Goal: Transaction & Acquisition: Purchase product/service

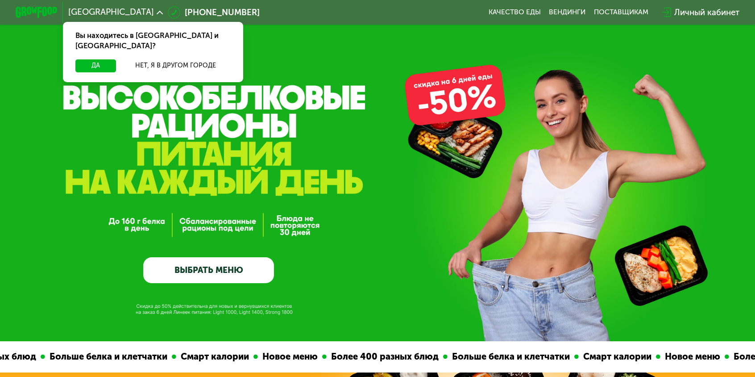
click at [674, 9] on div "Личный кабинет" at bounding box center [706, 12] width 65 height 12
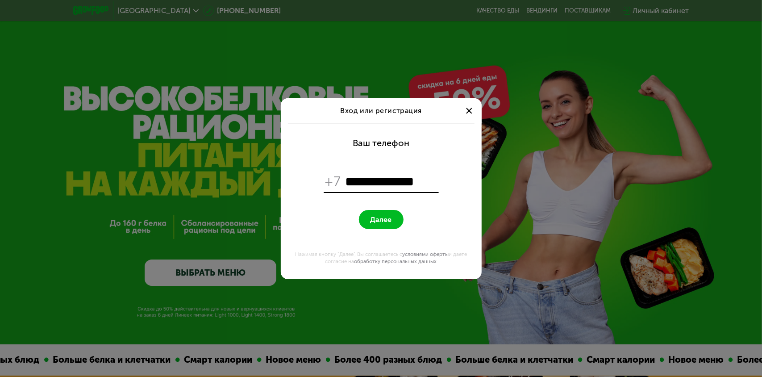
type input "**********"
click at [359, 210] on button "Далее" at bounding box center [381, 219] width 45 height 19
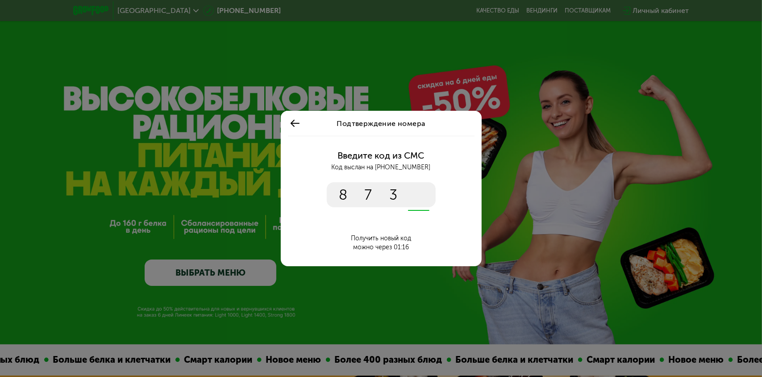
type input "****"
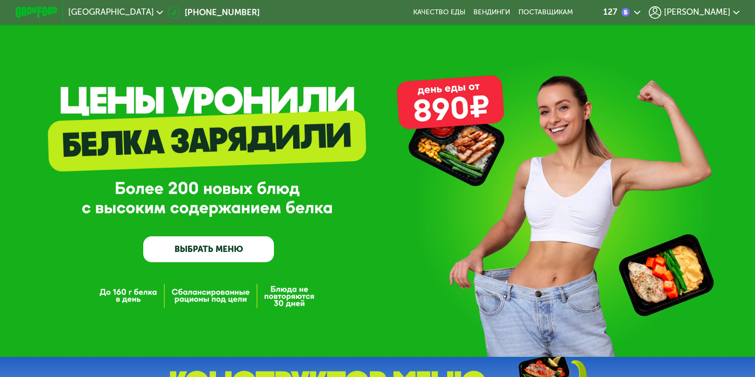
click at [634, 9] on icon at bounding box center [637, 12] width 6 height 6
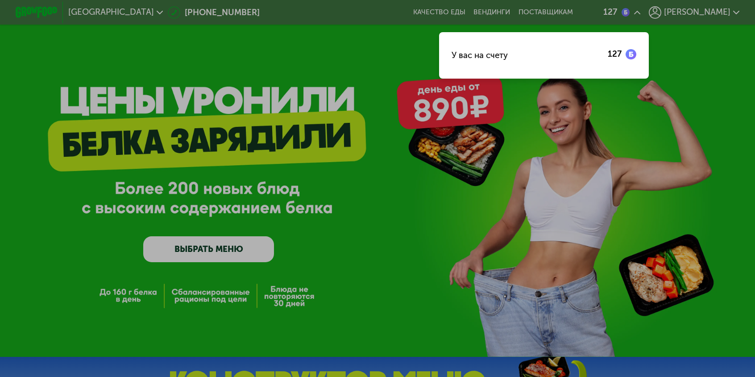
click at [683, 7] on div at bounding box center [377, 188] width 755 height 377
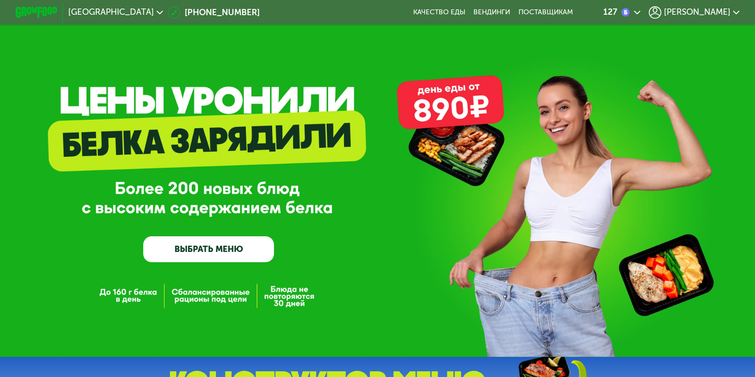
click at [733, 10] on icon at bounding box center [736, 12] width 6 height 6
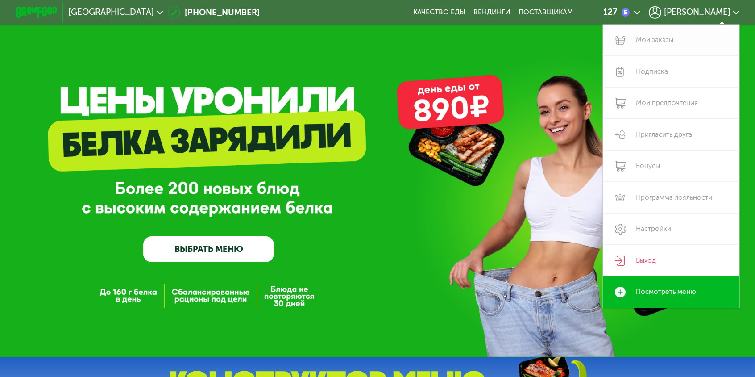
click at [621, 33] on link "Мои заказы" at bounding box center [671, 41] width 137 height 32
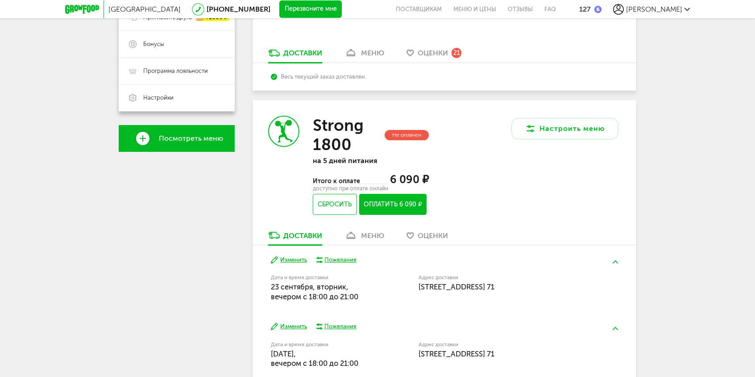
scroll to position [268, 0]
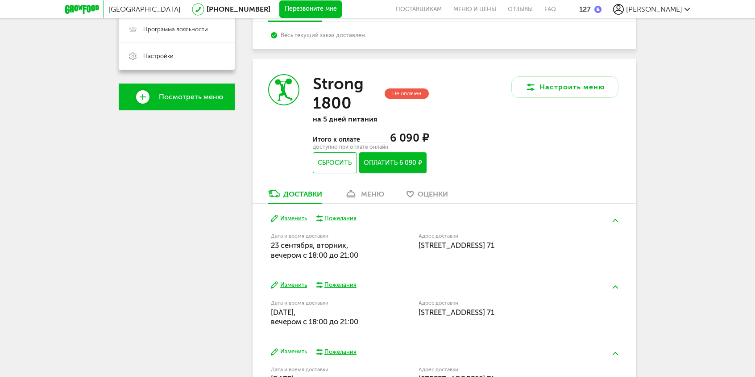
click at [372, 194] on div "меню" at bounding box center [372, 194] width 23 height 8
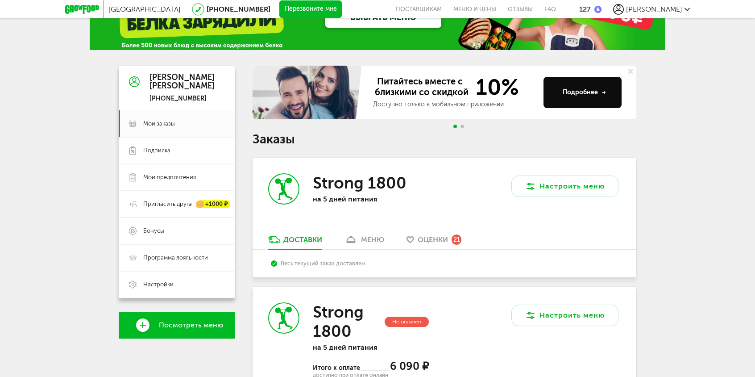
scroll to position [37, 0]
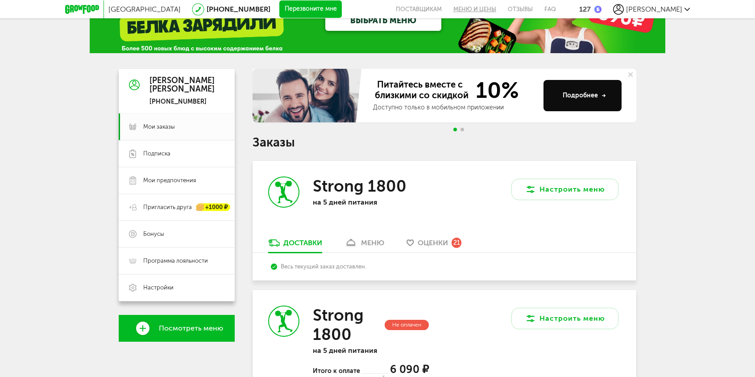
click at [502, 6] on link "Меню и цены" at bounding box center [474, 9] width 54 height 18
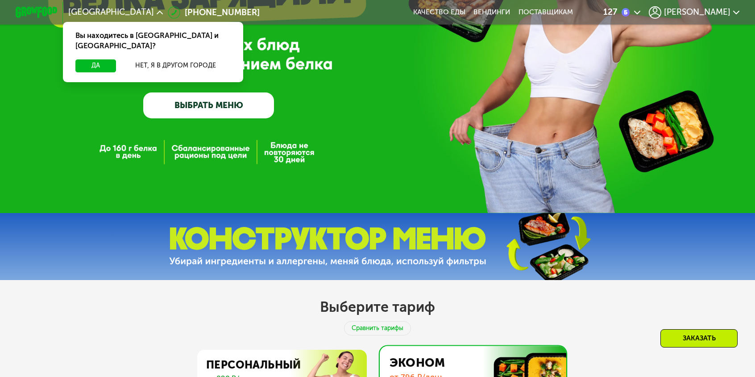
scroll to position [113, 0]
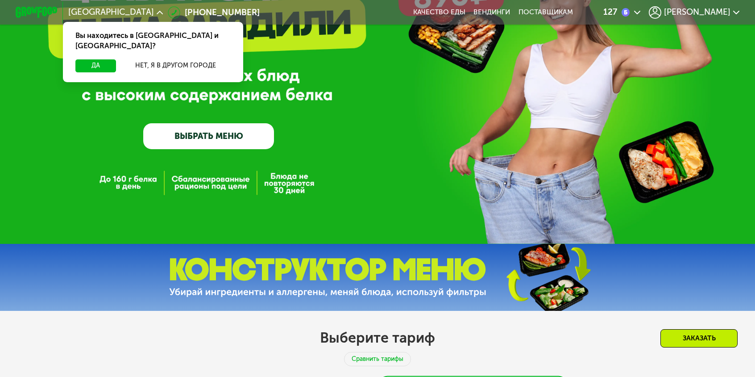
click at [227, 138] on link "ВЫБРАТЬ МЕНЮ" at bounding box center [208, 136] width 131 height 26
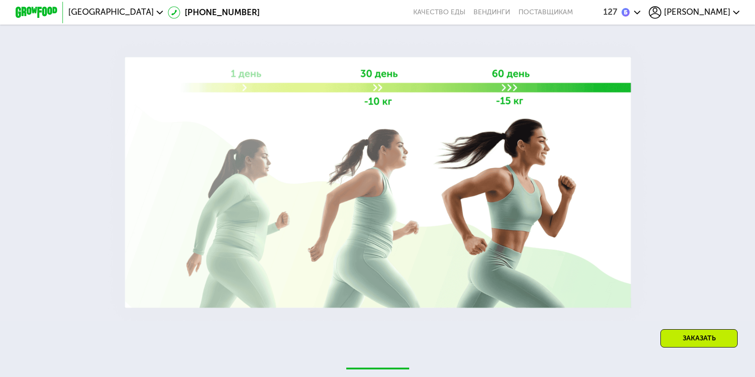
scroll to position [1585, 0]
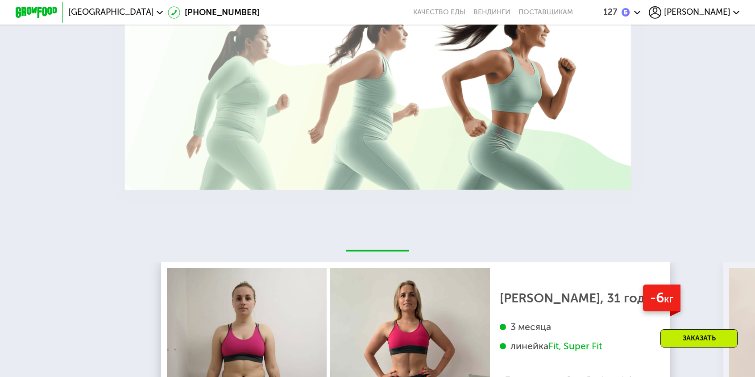
click at [692, 334] on div "Заказать" at bounding box center [698, 338] width 77 height 18
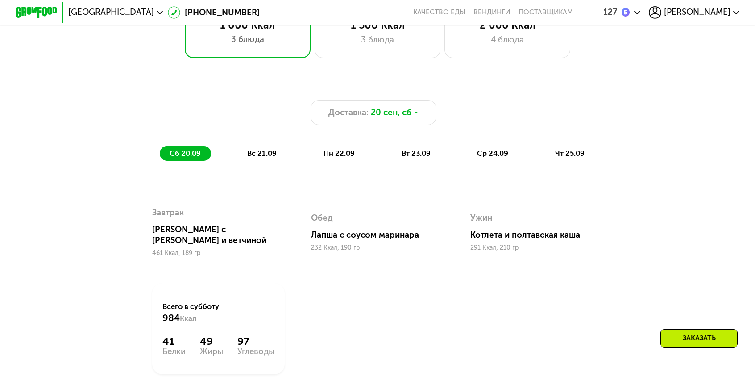
scroll to position [619, 0]
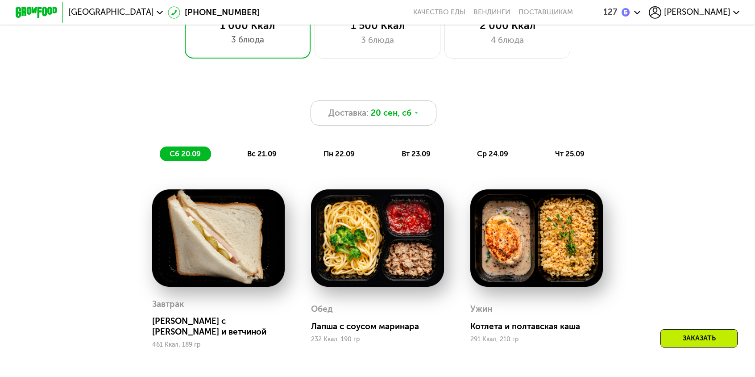
click at [413, 110] on icon at bounding box center [416, 113] width 6 height 6
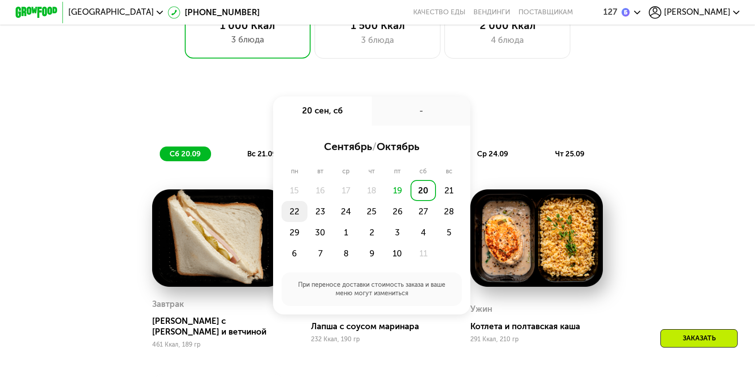
click at [307, 201] on div "22" at bounding box center [295, 211] width 26 height 21
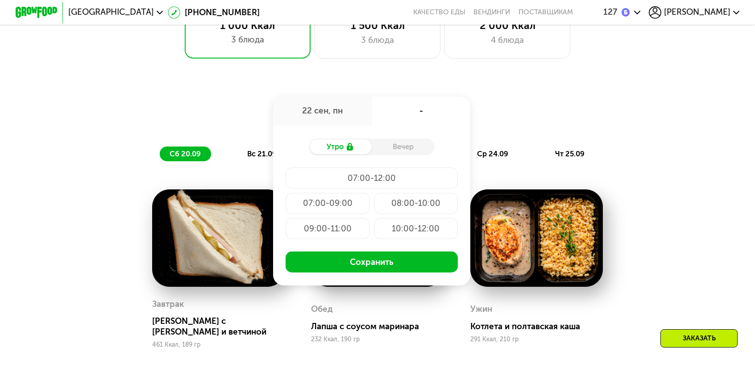
scroll to position [753, 0]
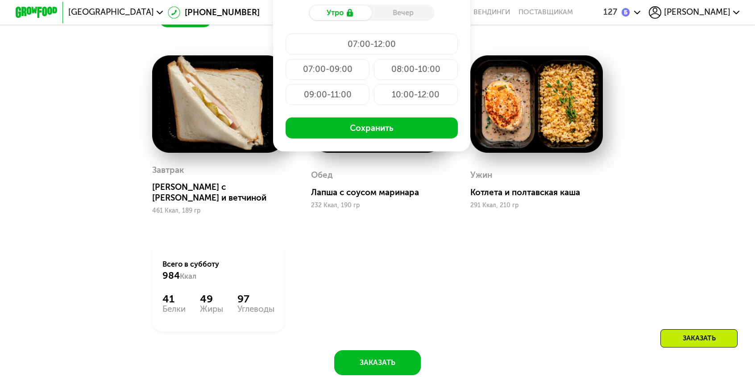
click at [692, 162] on div "Доставка: 22 сен, пн 22 сен, пн - Утро Вечер 07:00-12:00 07:00-09:00 08:00-10:0…" at bounding box center [377, 168] width 755 height 466
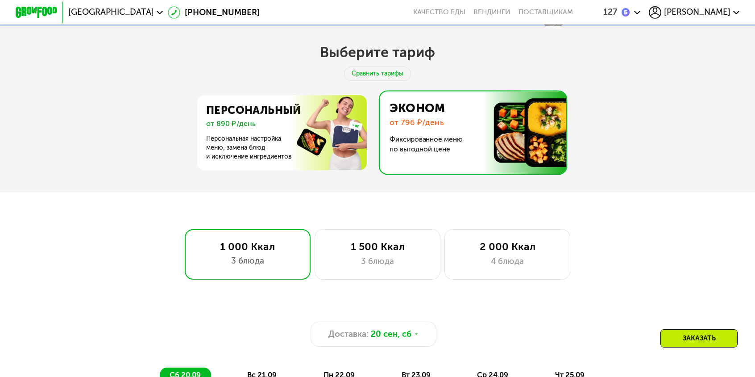
scroll to position [402, 0]
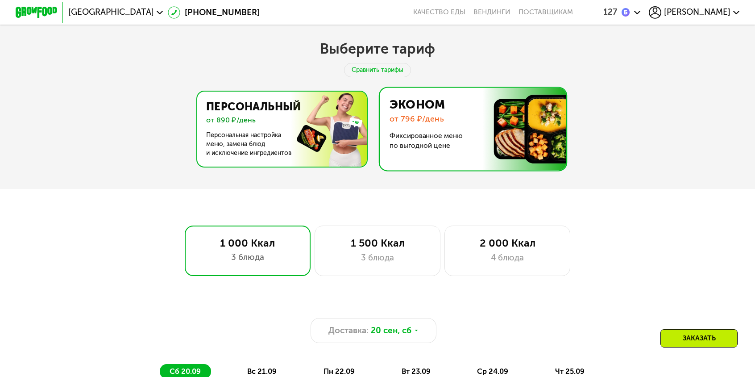
click at [254, 112] on img at bounding box center [280, 128] width 174 height 75
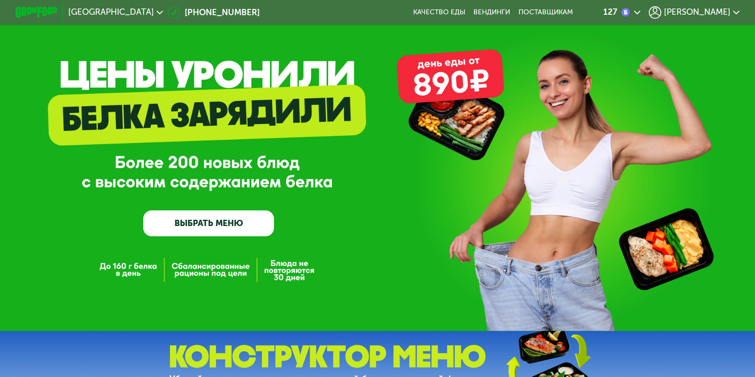
scroll to position [45, 0]
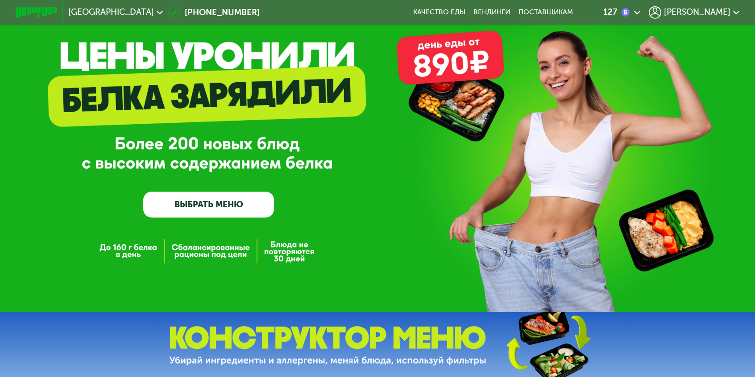
click at [211, 203] on link "ВЫБРАТЬ МЕНЮ" at bounding box center [208, 204] width 131 height 26
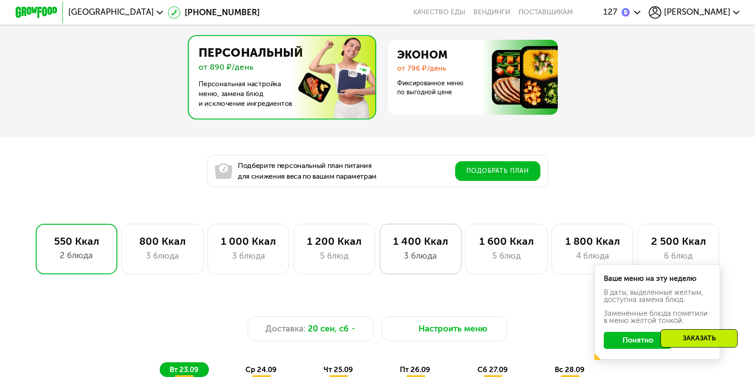
scroll to position [386, 0]
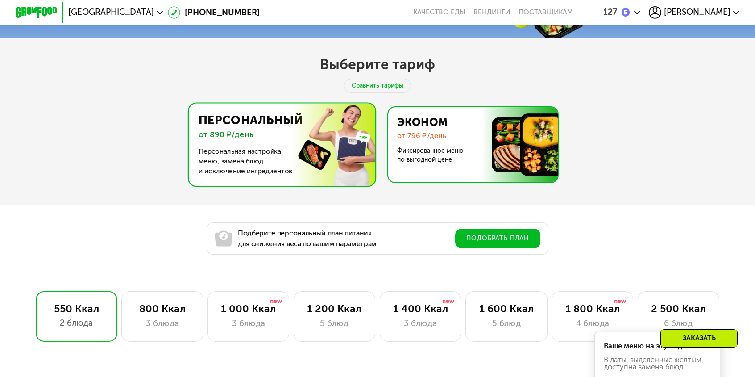
click at [448, 144] on img at bounding box center [471, 144] width 174 height 75
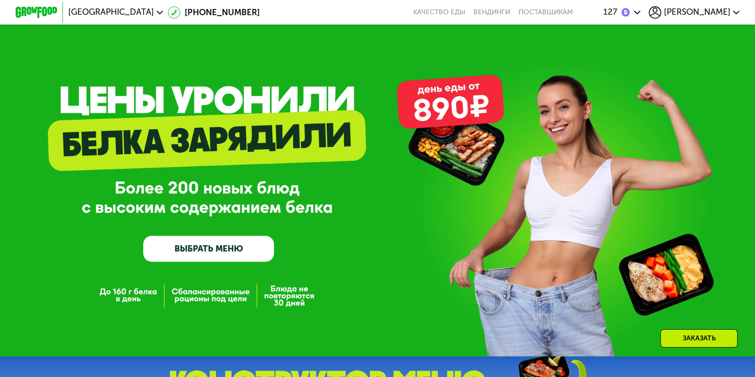
scroll to position [0, 0]
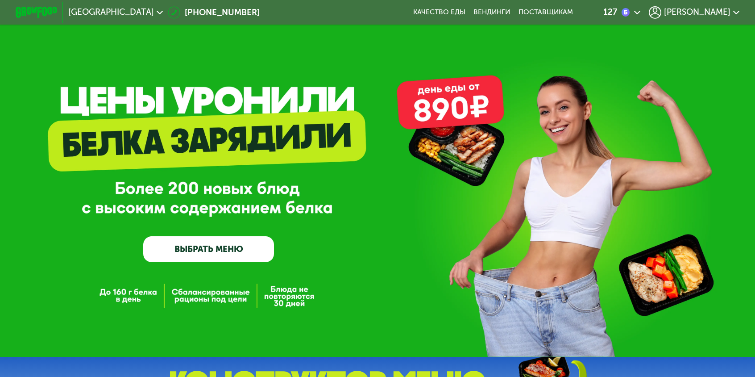
click at [197, 252] on link "ВЫБРАТЬ МЕНЮ" at bounding box center [208, 249] width 131 height 26
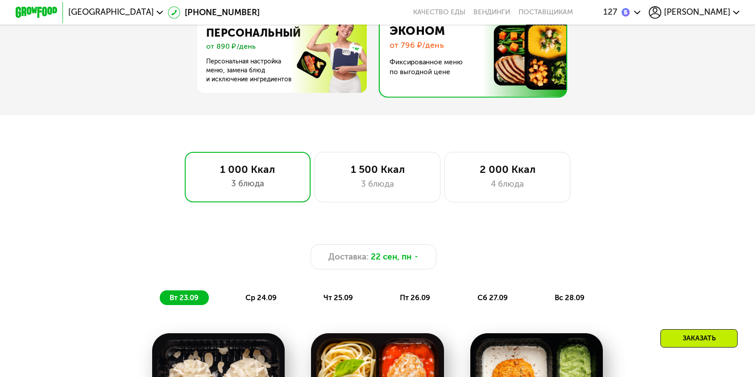
scroll to position [425, 0]
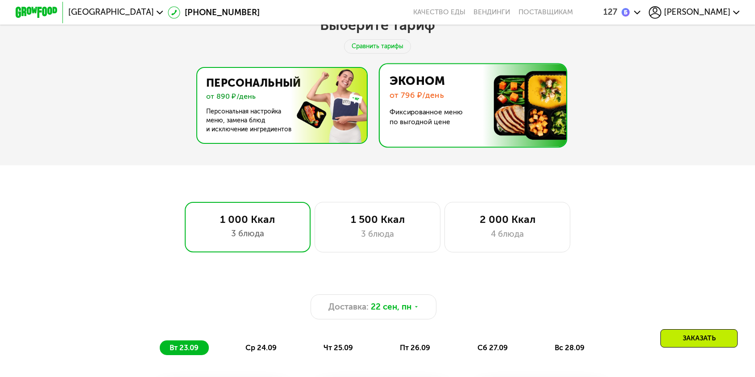
click at [278, 105] on img at bounding box center [280, 105] width 174 height 75
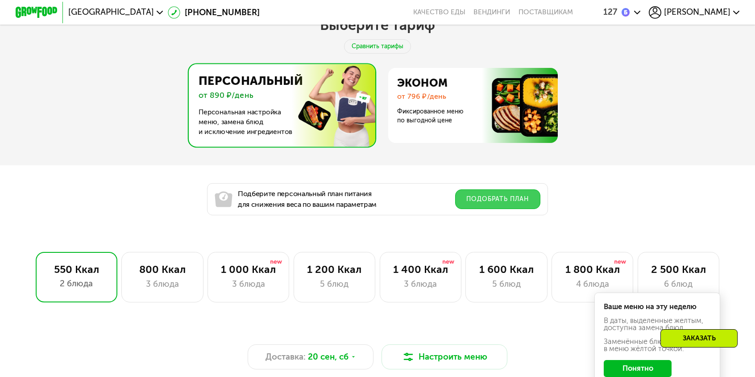
click at [495, 199] on button "Подобрать план" at bounding box center [497, 199] width 85 height 20
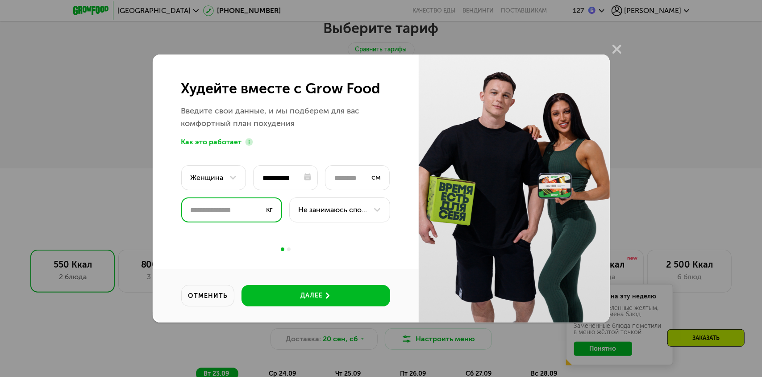
drag, startPoint x: 209, startPoint y: 211, endPoint x: 144, endPoint y: 209, distance: 65.2
click at [144, 209] on div "**********" at bounding box center [381, 188] width 762 height 377
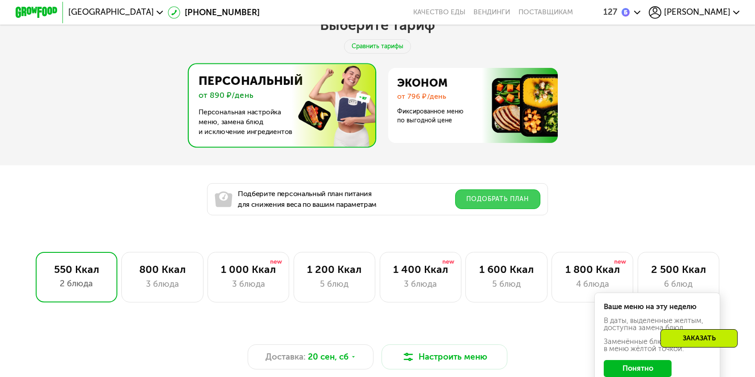
click at [482, 201] on button "Подобрать план" at bounding box center [497, 199] width 85 height 20
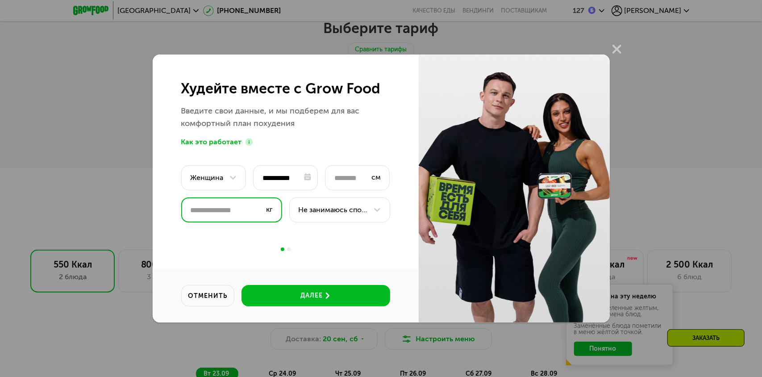
click at [207, 208] on input "****" at bounding box center [231, 209] width 101 height 25
type input "**"
type input "*"
type input "**"
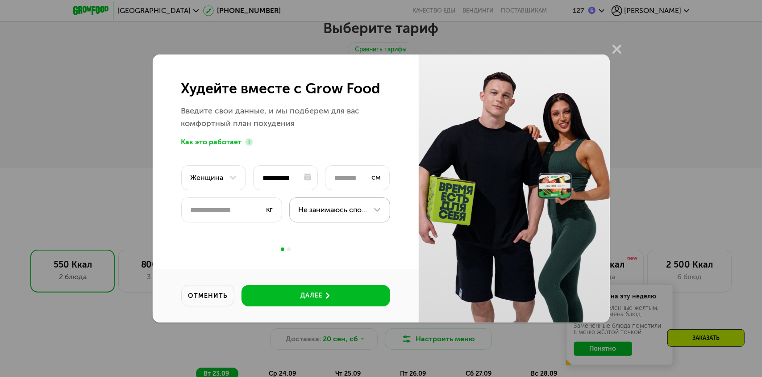
click at [376, 206] on div at bounding box center [377, 209] width 11 height 11
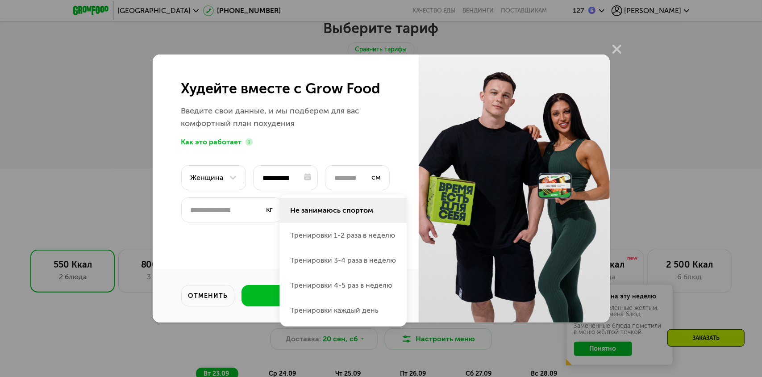
click at [339, 208] on li "Не занимаюсь спортом" at bounding box center [342, 210] width 127 height 25
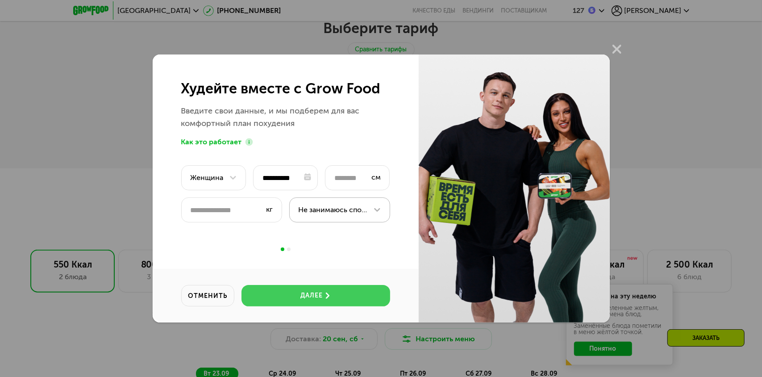
click at [311, 295] on div "далее" at bounding box center [311, 295] width 22 height 9
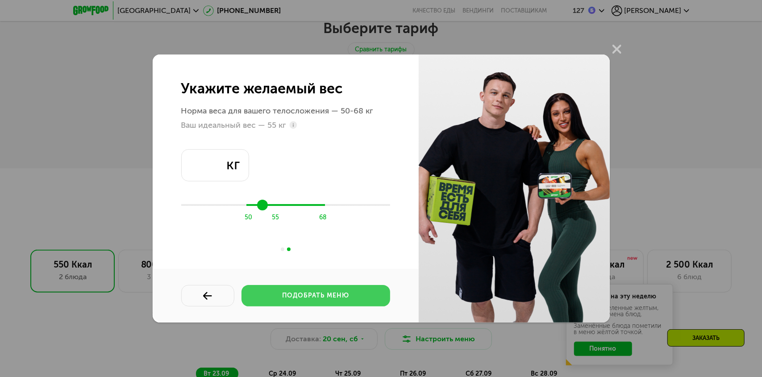
click at [320, 296] on div "подобрать меню" at bounding box center [315, 295] width 67 height 9
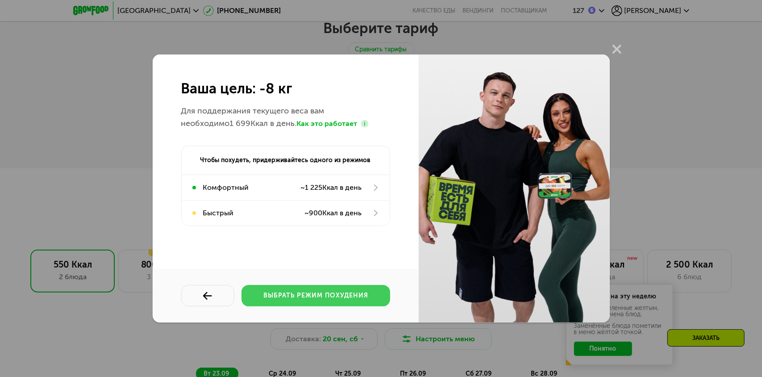
click at [333, 302] on button "выбрать режим похудения" at bounding box center [315, 295] width 148 height 21
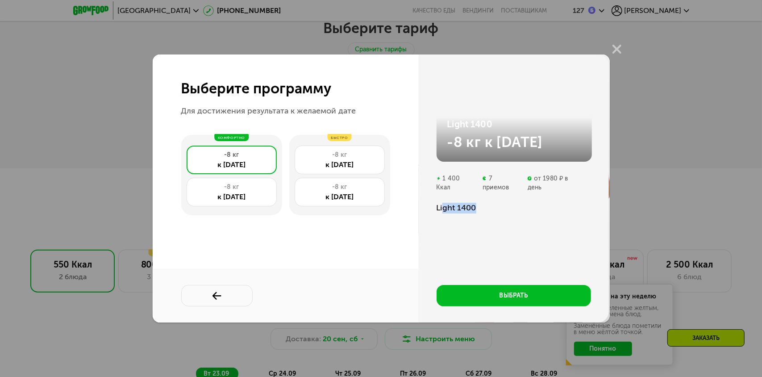
drag, startPoint x: 483, startPoint y: 199, endPoint x: 440, endPoint y: 200, distance: 42.8
click at [440, 203] on div "Light 1400" at bounding box center [513, 208] width 154 height 11
click at [544, 220] on div "выбрать" at bounding box center [513, 263] width 154 height 86
drag, startPoint x: 514, startPoint y: 191, endPoint x: 478, endPoint y: 190, distance: 36.6
click at [491, 192] on div "Light 1400 -8 кг к 31.03.26 1 400 Ккал 7 приемов от 1980 ₽ в день Light 1400 вы…" at bounding box center [513, 188] width 190 height 268
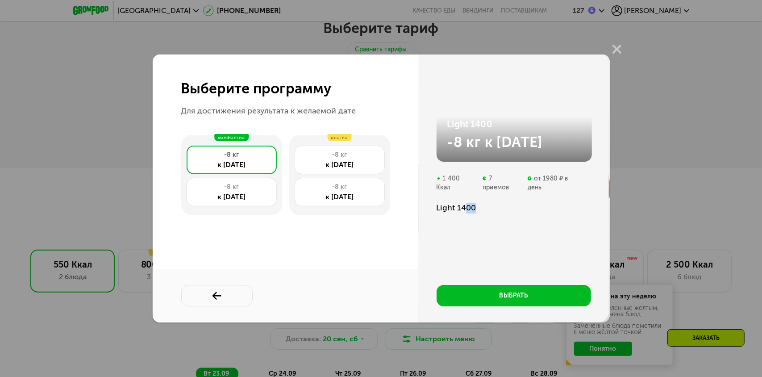
drag, startPoint x: 490, startPoint y: 192, endPoint x: 466, endPoint y: 191, distance: 24.1
click at [466, 192] on div "Light 1400 -8 кг к 31.03.26 1 400 Ккал 7 приемов от 1980 ₽ в день Light 1400 вы…" at bounding box center [513, 188] width 190 height 268
click at [576, 203] on div "Light 1400" at bounding box center [513, 208] width 154 height 11
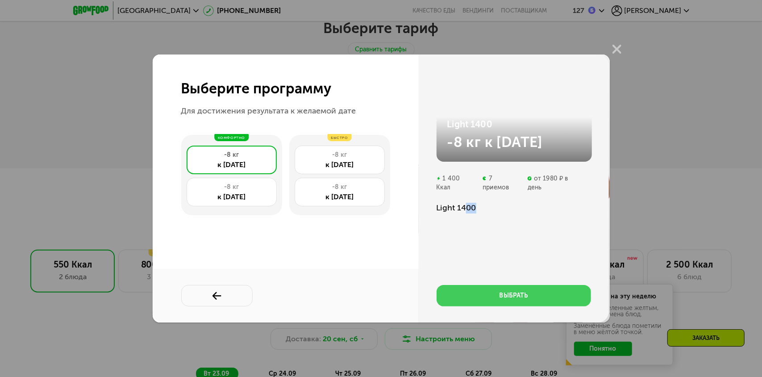
click at [510, 291] on div "выбрать" at bounding box center [513, 295] width 29 height 9
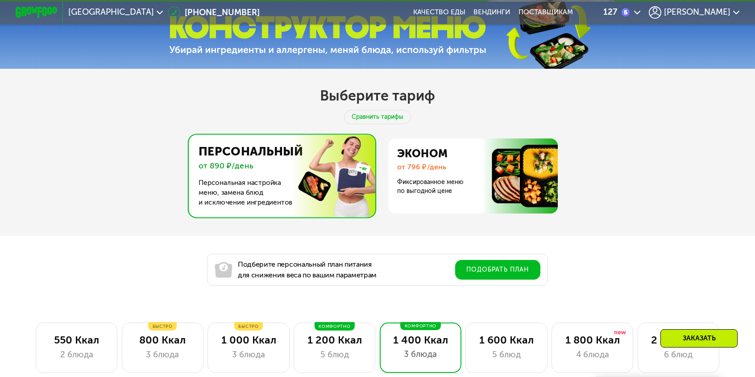
scroll to position [291, 0]
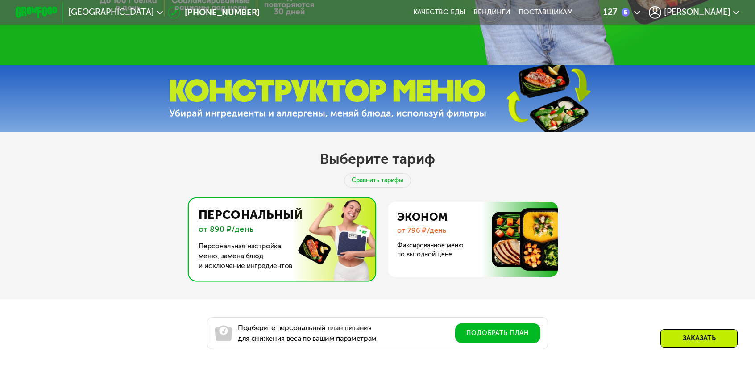
click at [294, 231] on img at bounding box center [279, 239] width 191 height 83
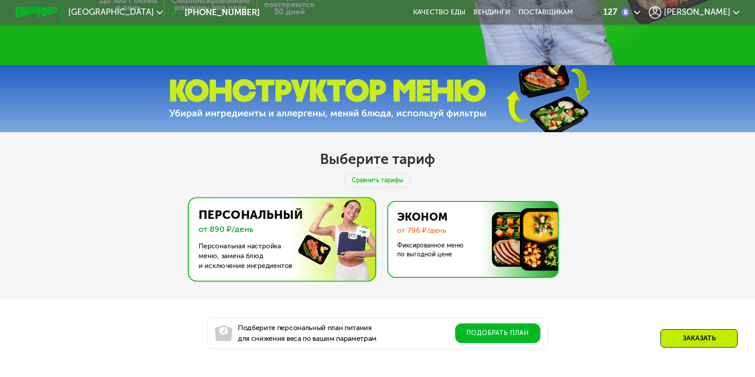
click at [476, 230] on img at bounding box center [471, 239] width 174 height 75
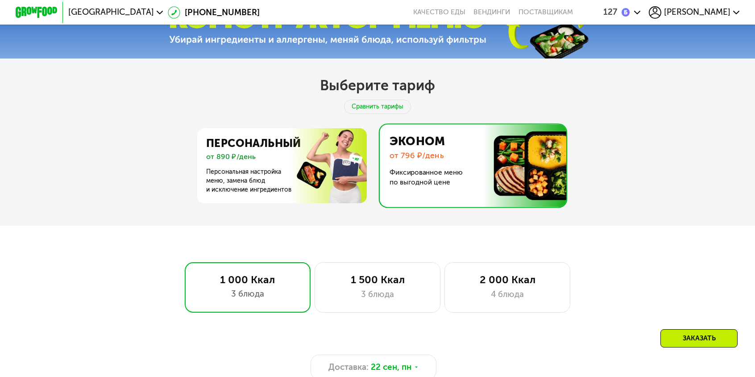
scroll to position [425, 0]
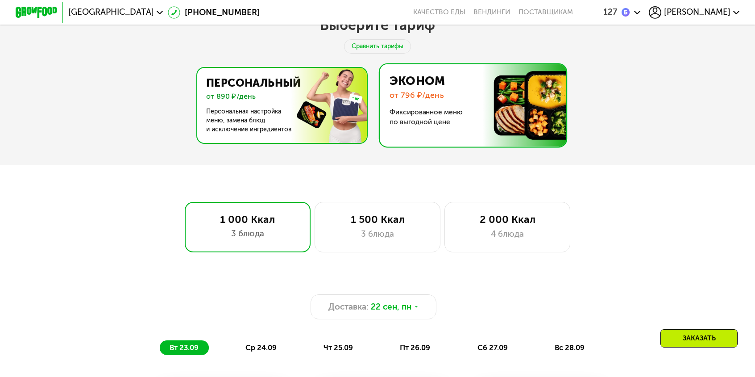
click at [316, 87] on img at bounding box center [280, 105] width 174 height 75
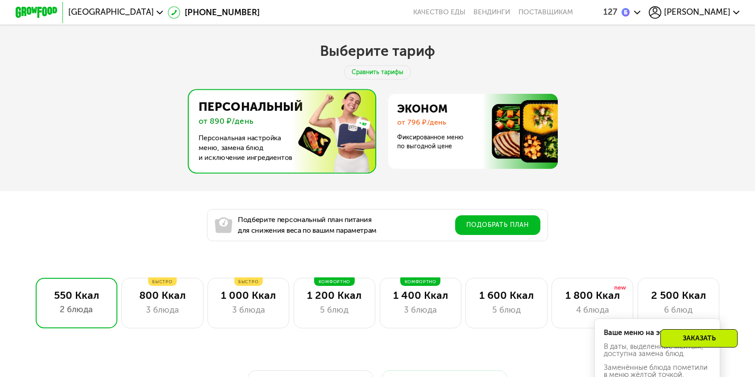
scroll to position [402, 0]
